Goal: Transaction & Acquisition: Register for event/course

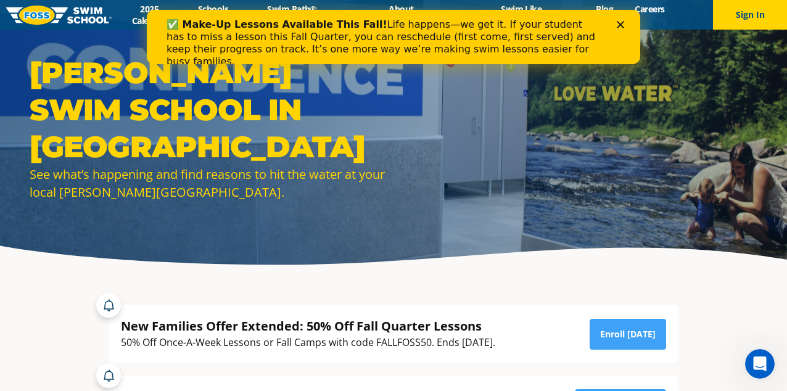
click at [622, 25] on polygon "Close" at bounding box center [620, 24] width 7 height 7
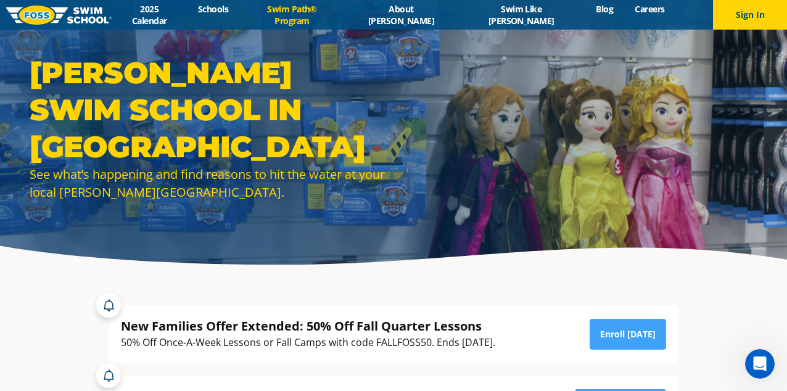
click at [320, 14] on link "Swim Path® Program" at bounding box center [292, 14] width 106 height 23
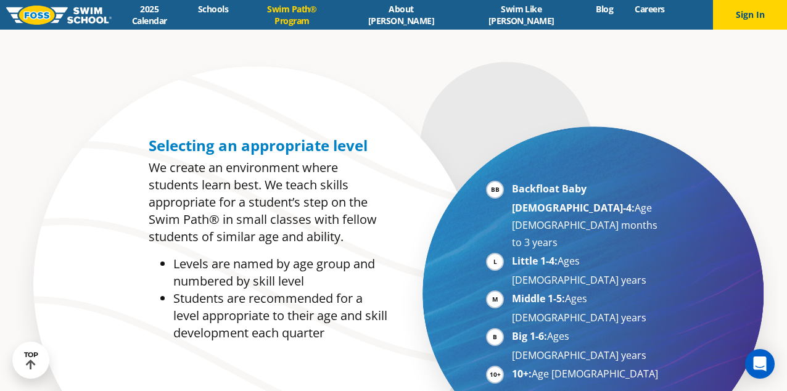
scroll to position [543, 0]
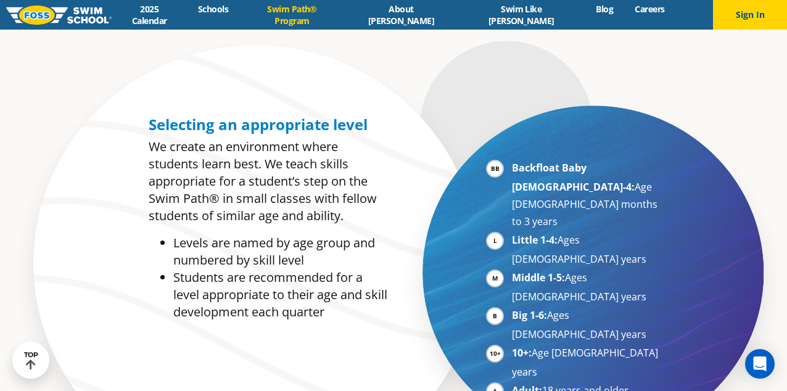
click at [543, 170] on strong "Backfloat Baby 1-4:" at bounding box center [573, 177] width 123 height 33
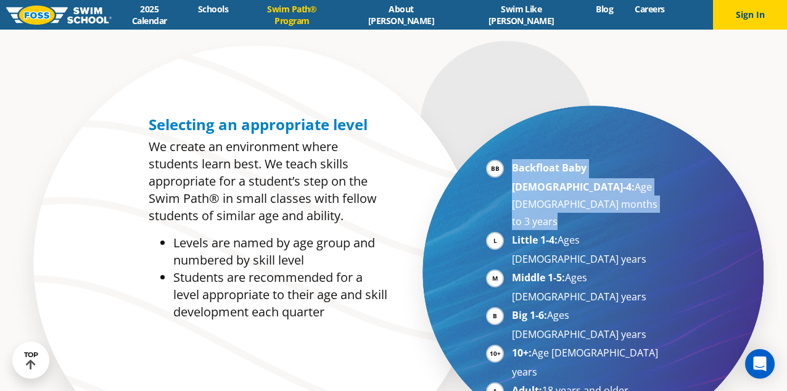
click at [543, 170] on strong "Backfloat Baby 1-4:" at bounding box center [573, 177] width 123 height 33
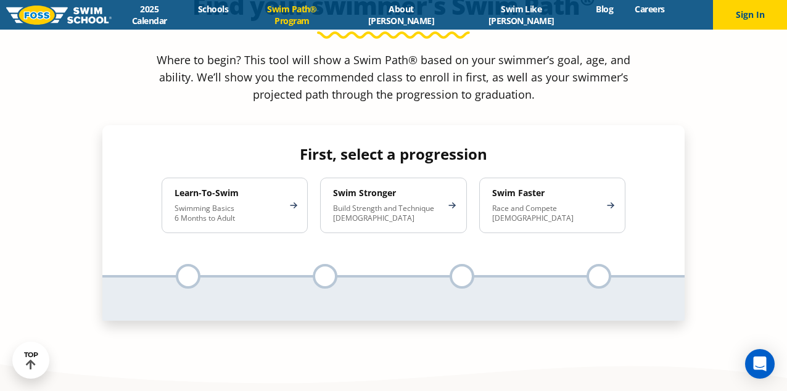
scroll to position [1071, 0]
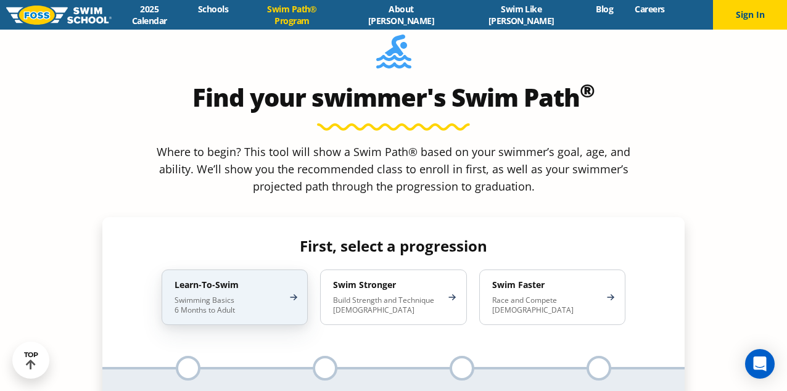
click at [207, 296] on p "Swimming Basics 6 Months to Adult" at bounding box center [229, 306] width 108 height 20
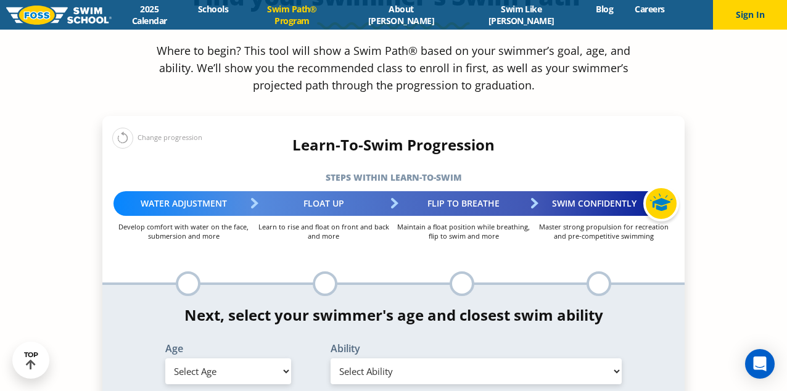
scroll to position [1179, 0]
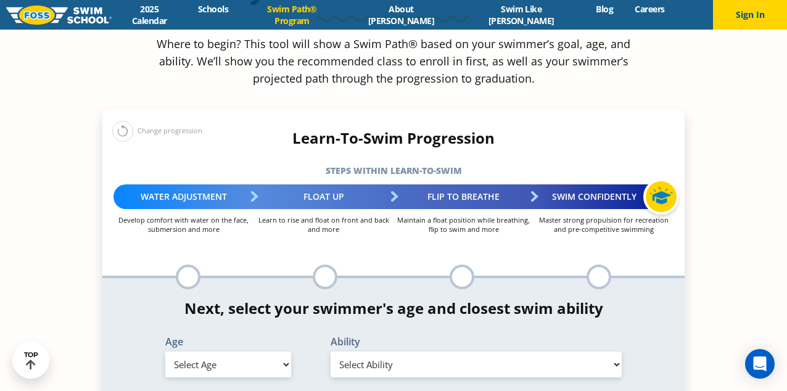
select select "6-months---1-year"
select select "6-months---1-year-first-in-water-experience"
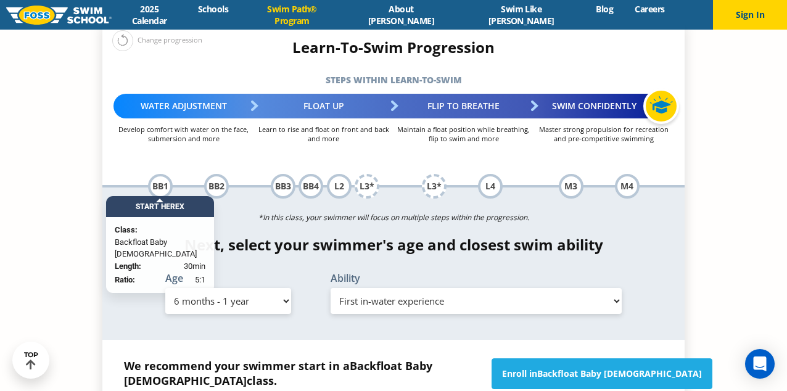
scroll to position [1271, 0]
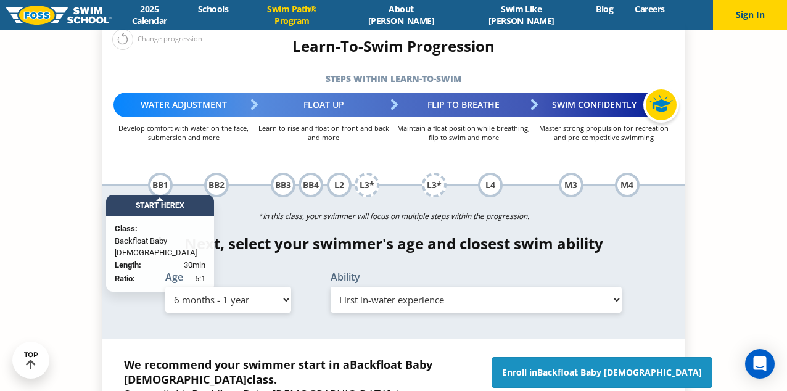
click at [560, 357] on link "Enroll in Backfloat Baby 1" at bounding box center [602, 372] width 221 height 31
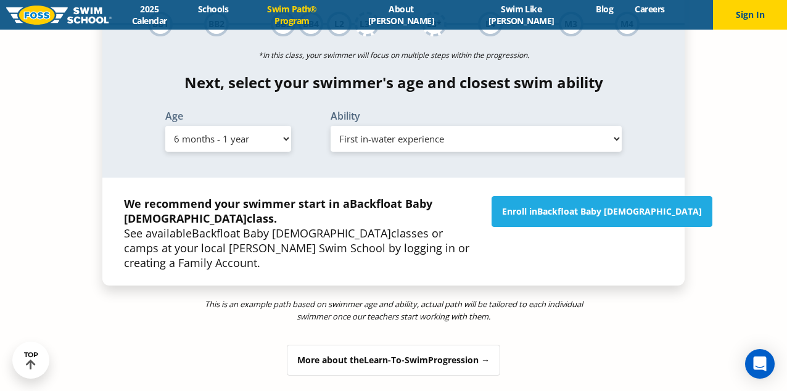
scroll to position [1429, 0]
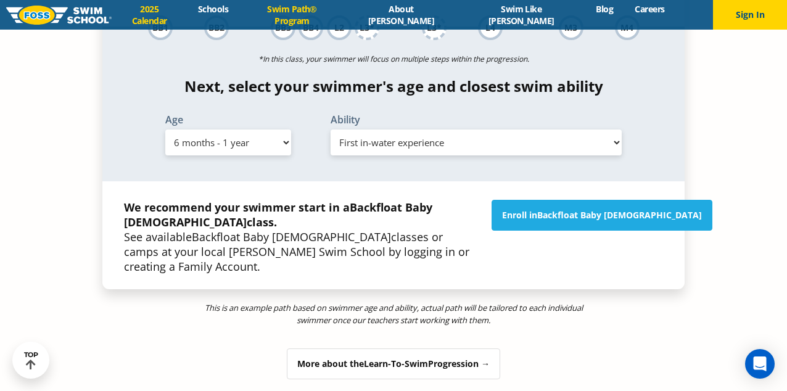
click at [187, 10] on link "2025 Calendar" at bounding box center [149, 14] width 75 height 23
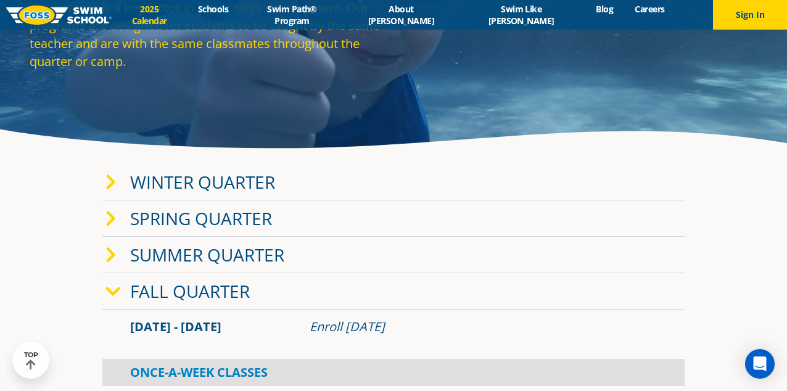
scroll to position [122, 0]
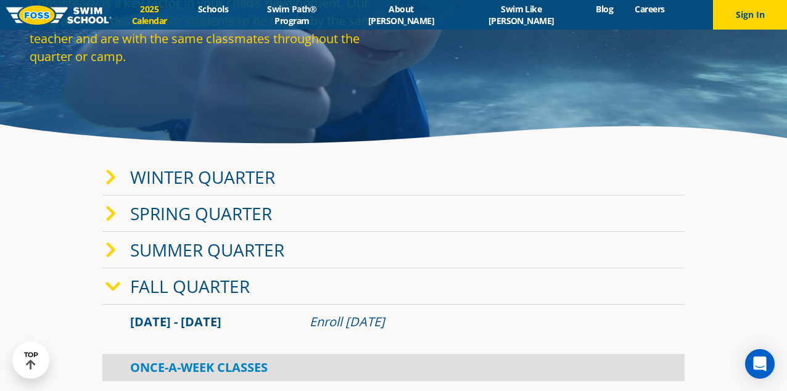
click at [118, 175] on span at bounding box center [118, 177] width 25 height 18
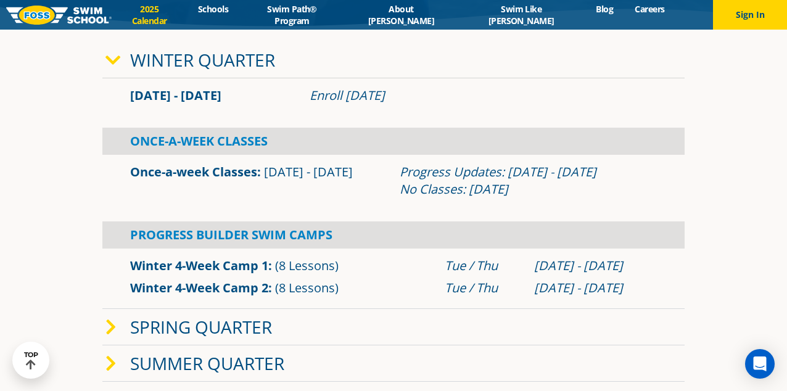
scroll to position [242, 0]
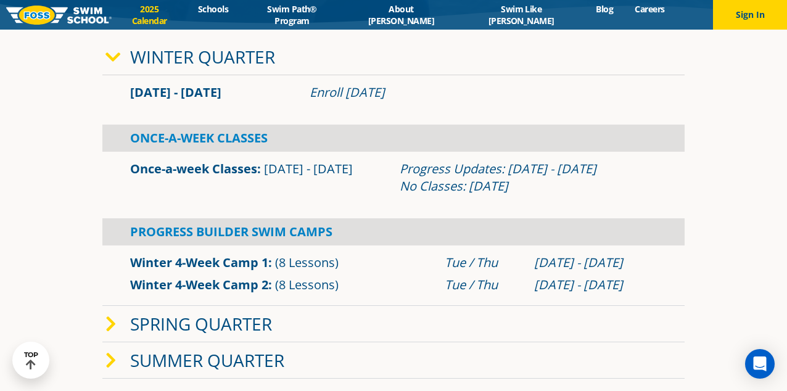
click at [187, 168] on link "Once-a-week Classes" at bounding box center [193, 168] width 127 height 17
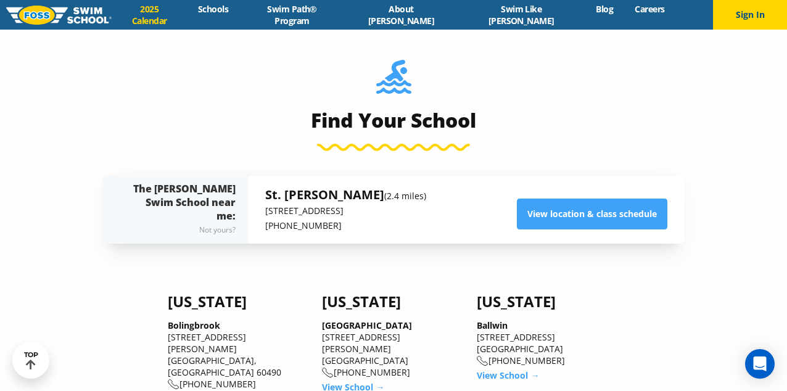
scroll to position [1047, 0]
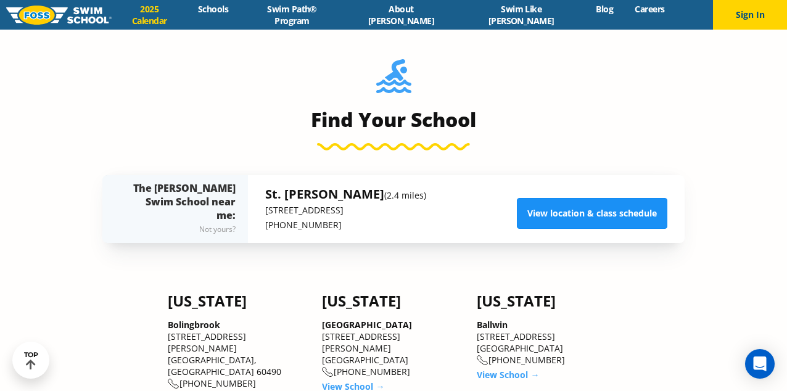
click at [599, 213] on link "View location & class schedule" at bounding box center [592, 213] width 151 height 31
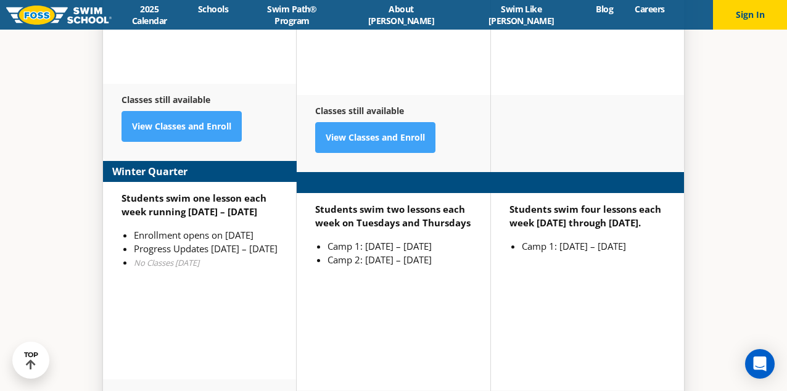
scroll to position [3102, 0]
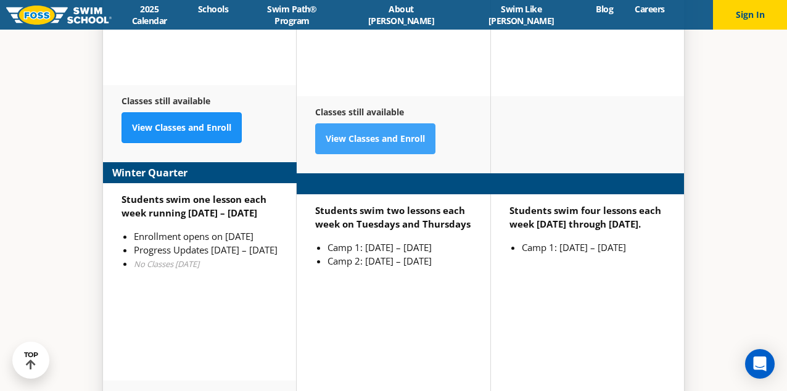
click at [207, 112] on link "View Classes and Enroll" at bounding box center [182, 127] width 120 height 31
